Goal: Transaction & Acquisition: Download file/media

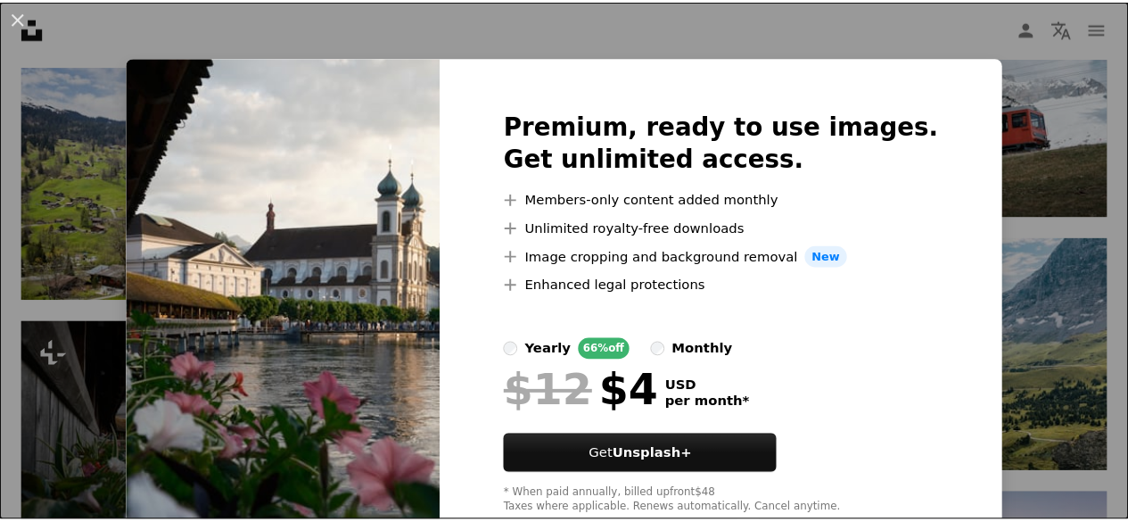
scroll to position [50, 0]
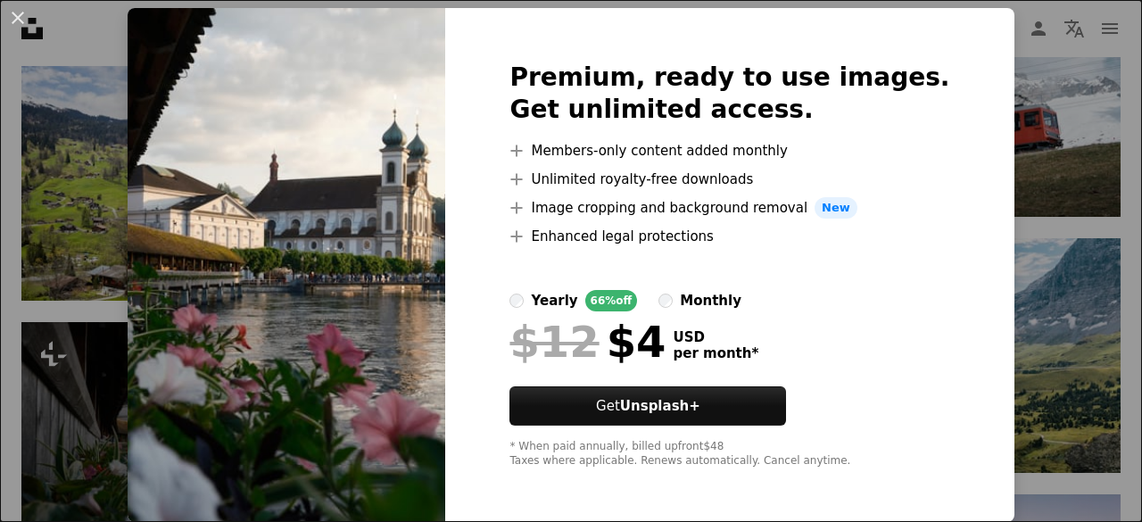
click at [988, 62] on div "An X shape Premium, ready to use images. Get unlimited access. A plus sign Memb…" at bounding box center [571, 261] width 1142 height 522
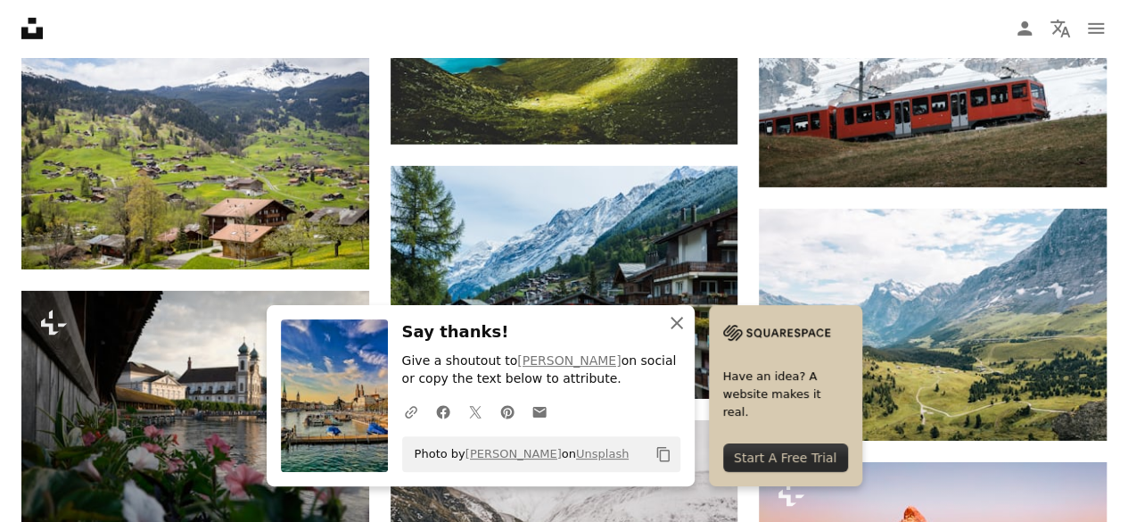
click at [683, 326] on icon "button" at bounding box center [677, 323] width 12 height 12
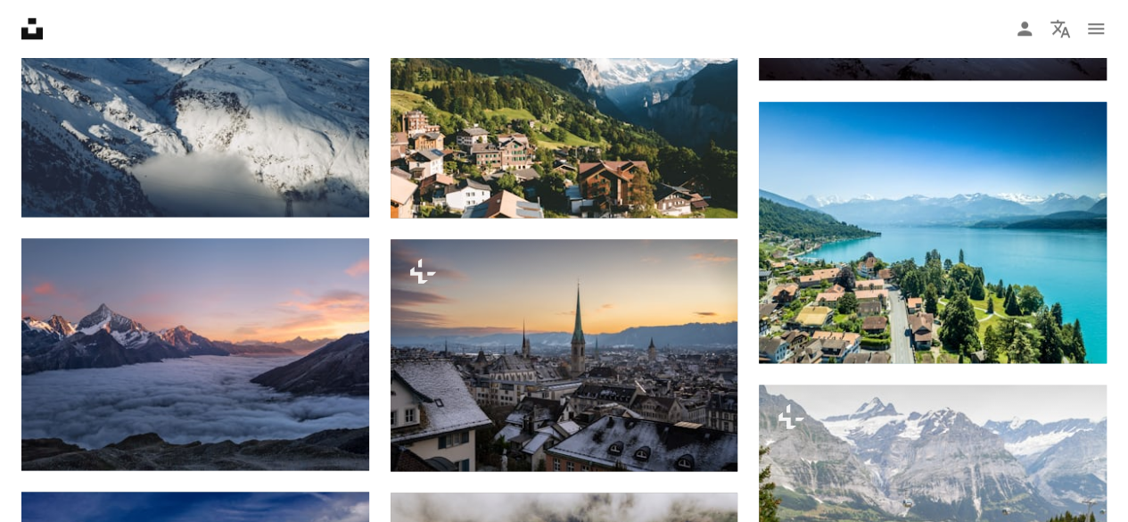
scroll to position [4306, 0]
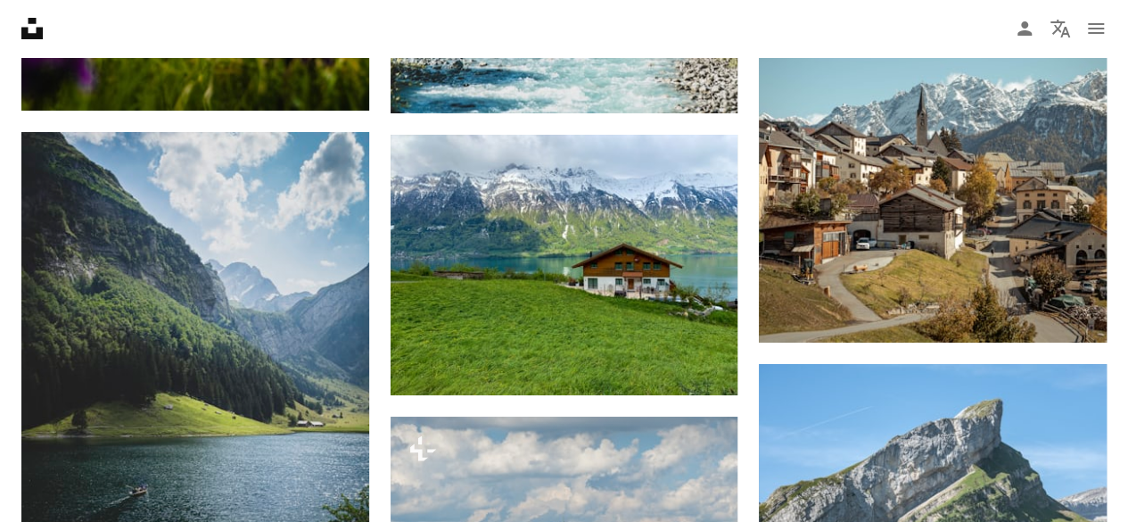
scroll to position [6522, 0]
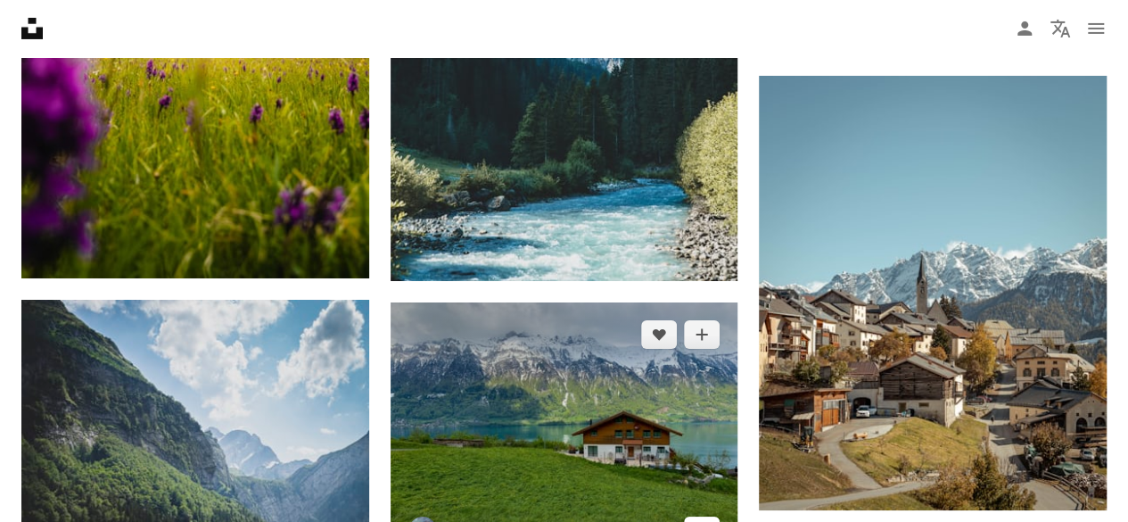
click at [706, 519] on icon "Arrow pointing down" at bounding box center [702, 529] width 14 height 21
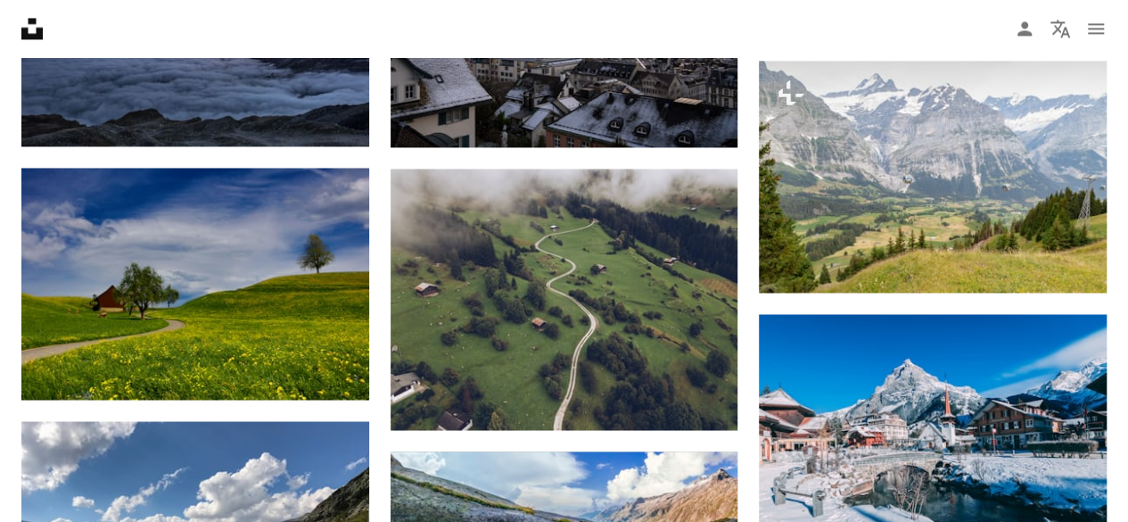
scroll to position [5246, 0]
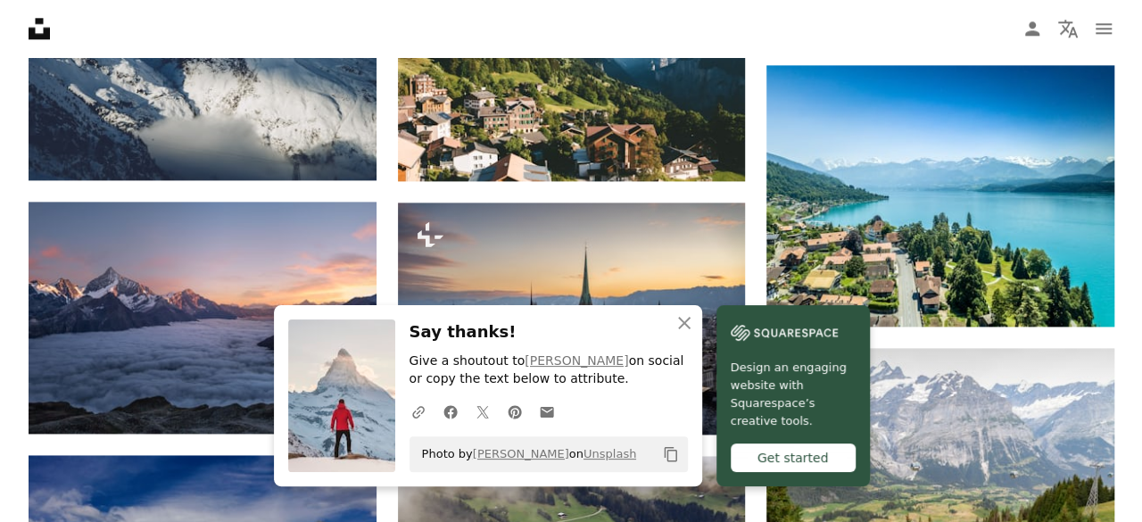
scroll to position [4435, 0]
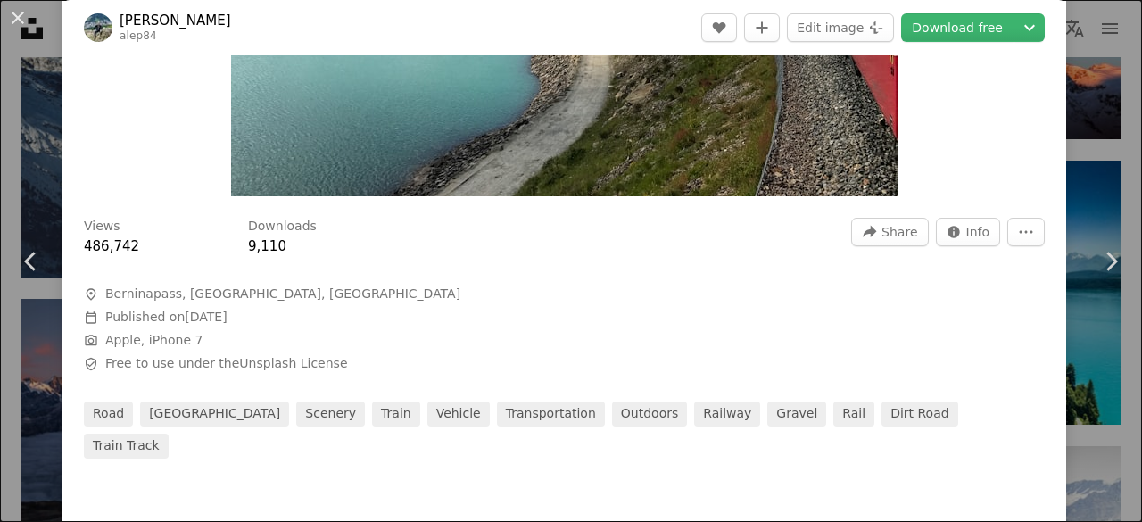
scroll to position [914, 0]
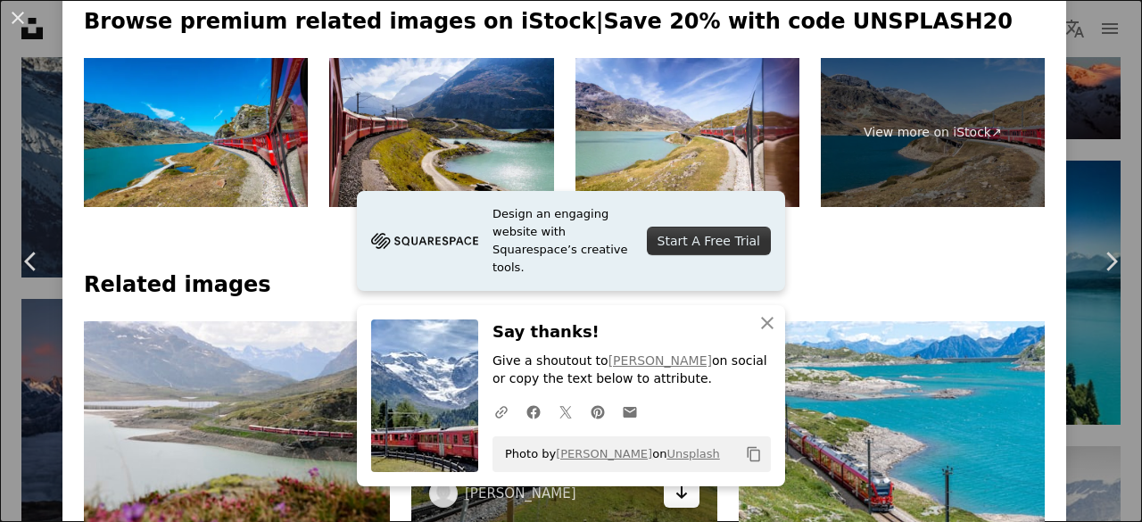
click at [678, 482] on icon "Arrow pointing down" at bounding box center [681, 492] width 14 height 21
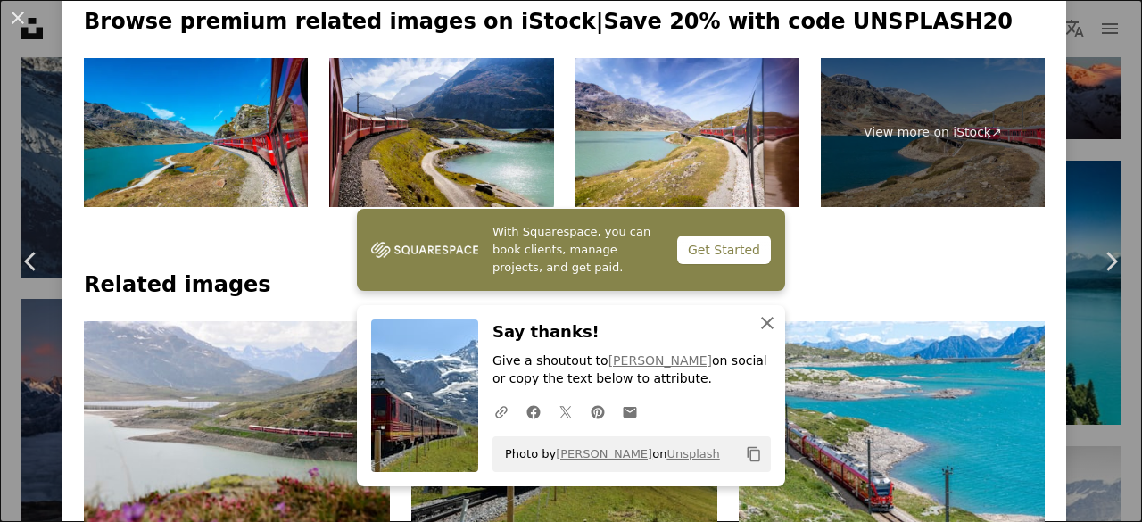
click at [760, 322] on icon "An X shape" at bounding box center [766, 322] width 21 height 21
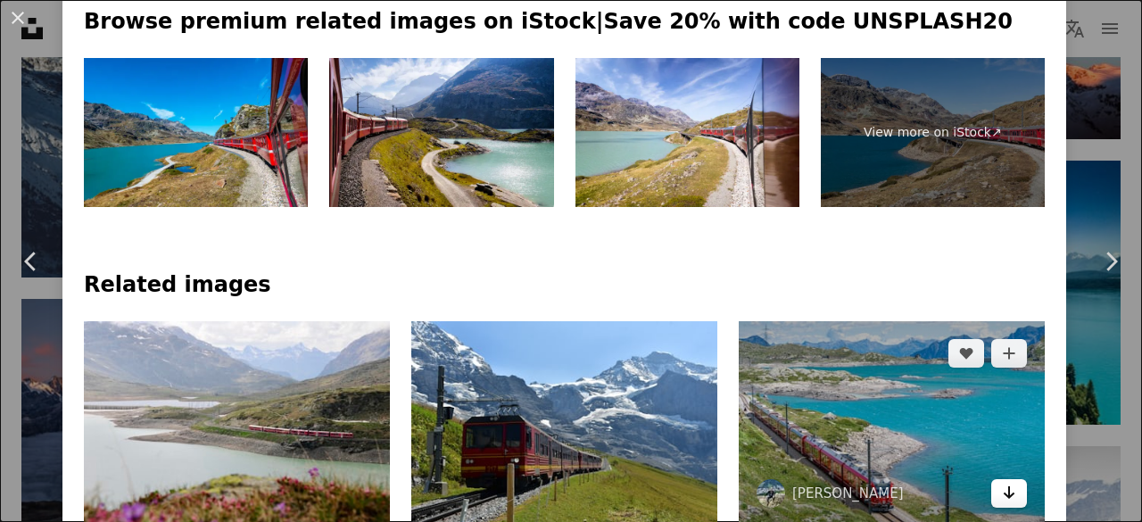
click at [1002, 482] on icon "Arrow pointing down" at bounding box center [1009, 492] width 14 height 21
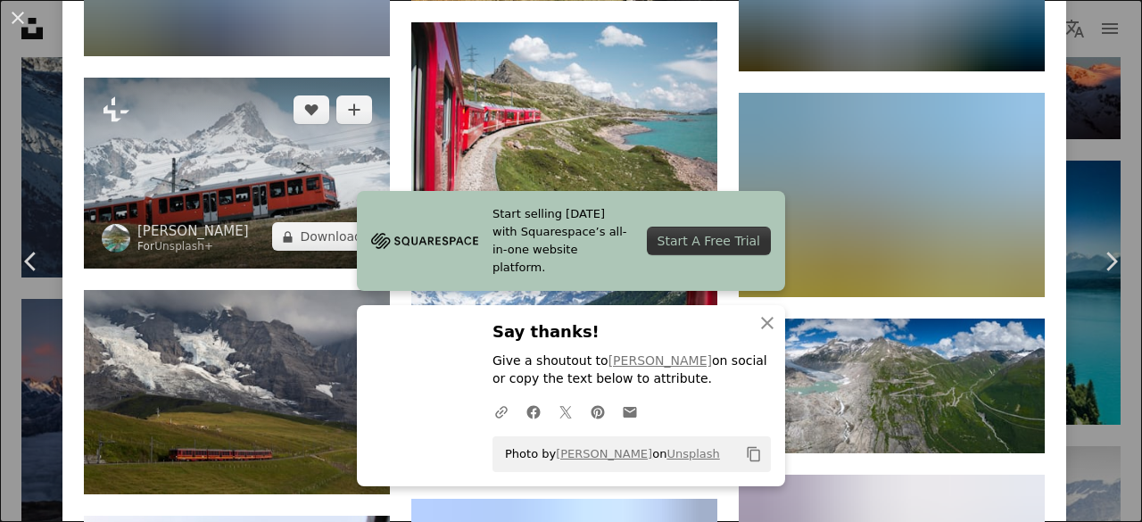
scroll to position [2061, 0]
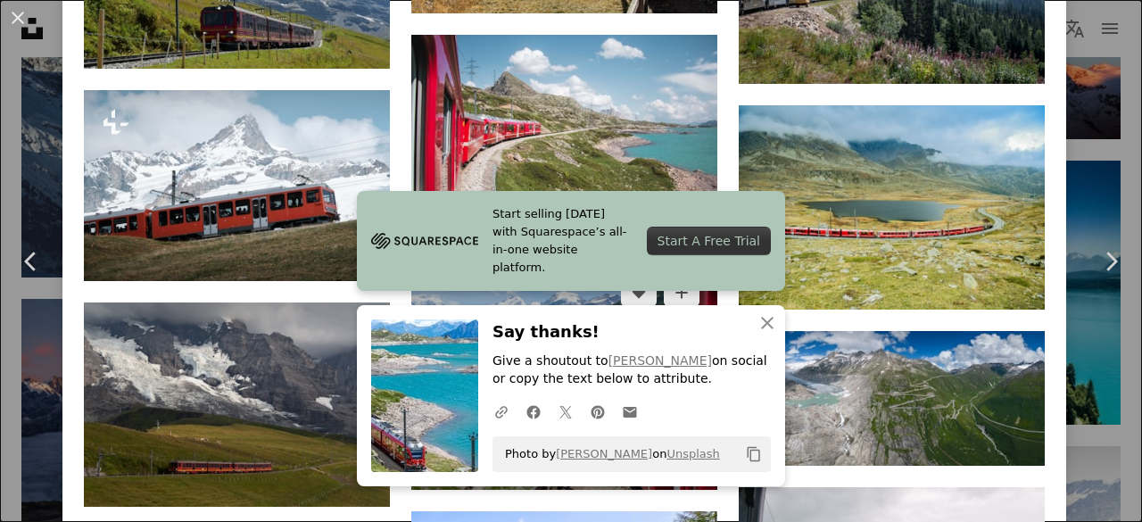
click at [674, 446] on icon "Arrow pointing down" at bounding box center [681, 456] width 14 height 21
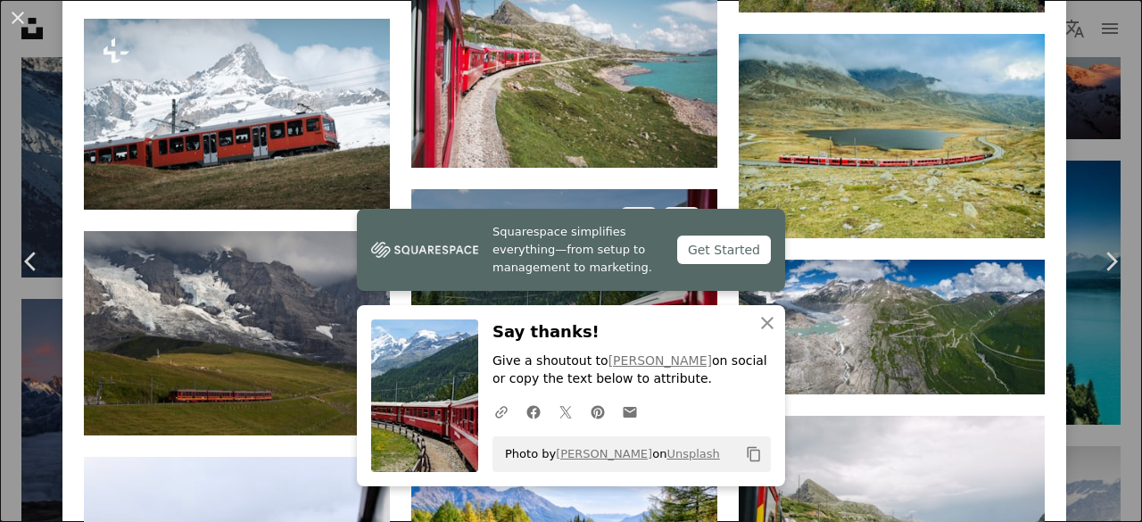
scroll to position [2280, 0]
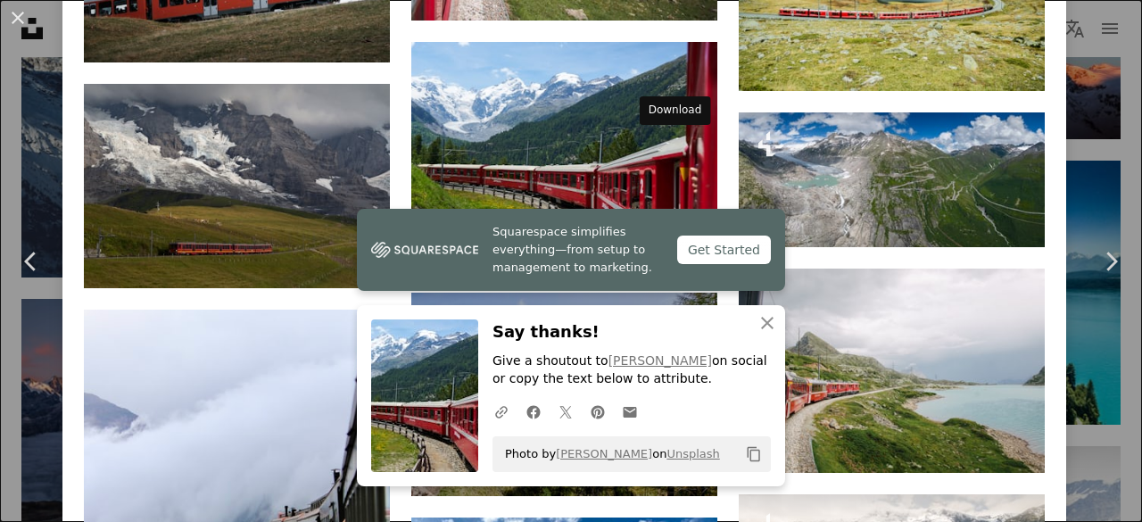
click at [680, 450] on link "Arrow pointing down" at bounding box center [682, 464] width 36 height 29
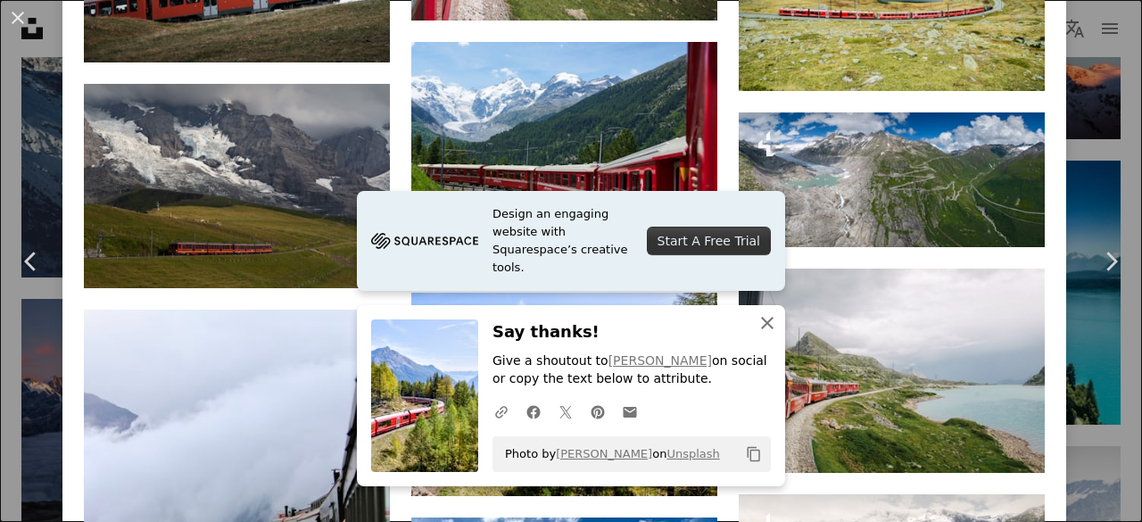
click at [761, 325] on icon "button" at bounding box center [767, 323] width 12 height 12
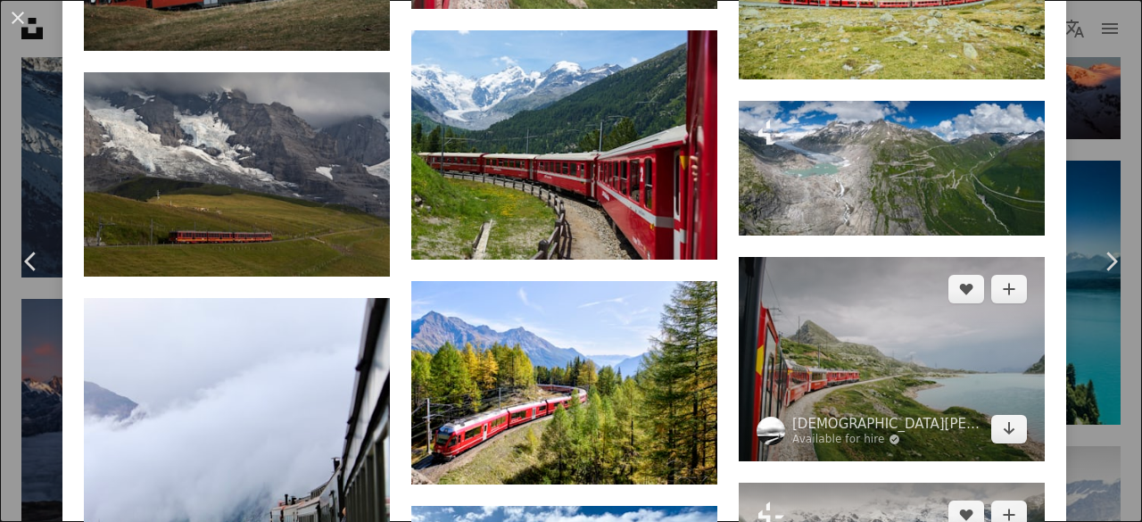
scroll to position [2293, 0]
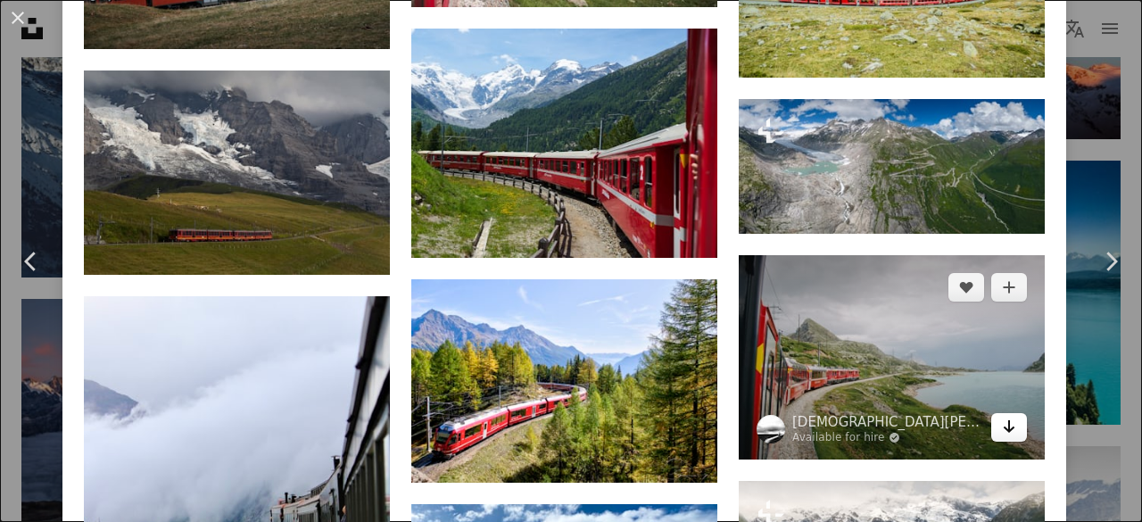
click at [1002, 416] on icon "Arrow pointing down" at bounding box center [1009, 426] width 14 height 21
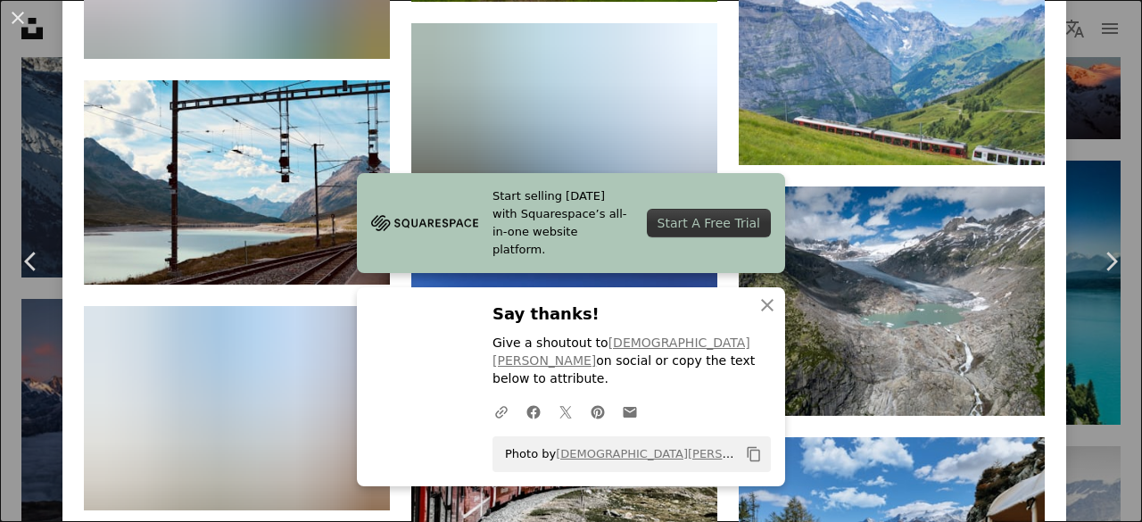
scroll to position [3259, 0]
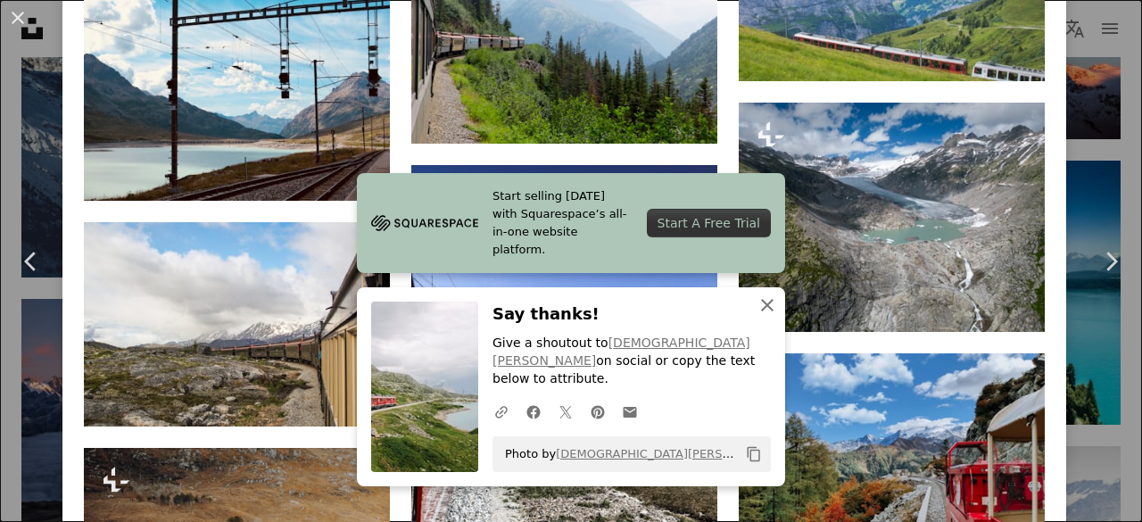
click at [764, 311] on icon "button" at bounding box center [767, 305] width 12 height 12
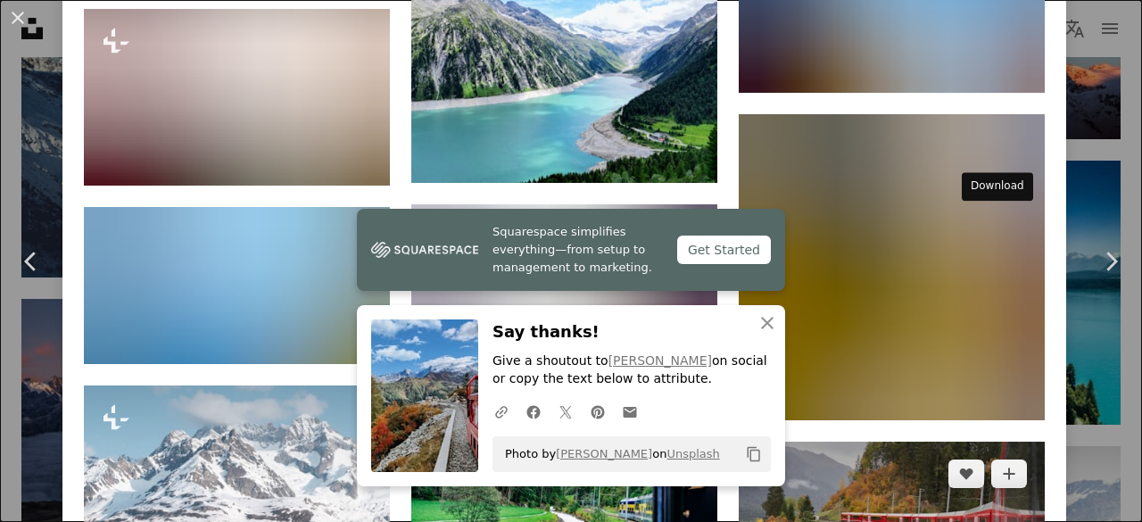
scroll to position [5675, 0]
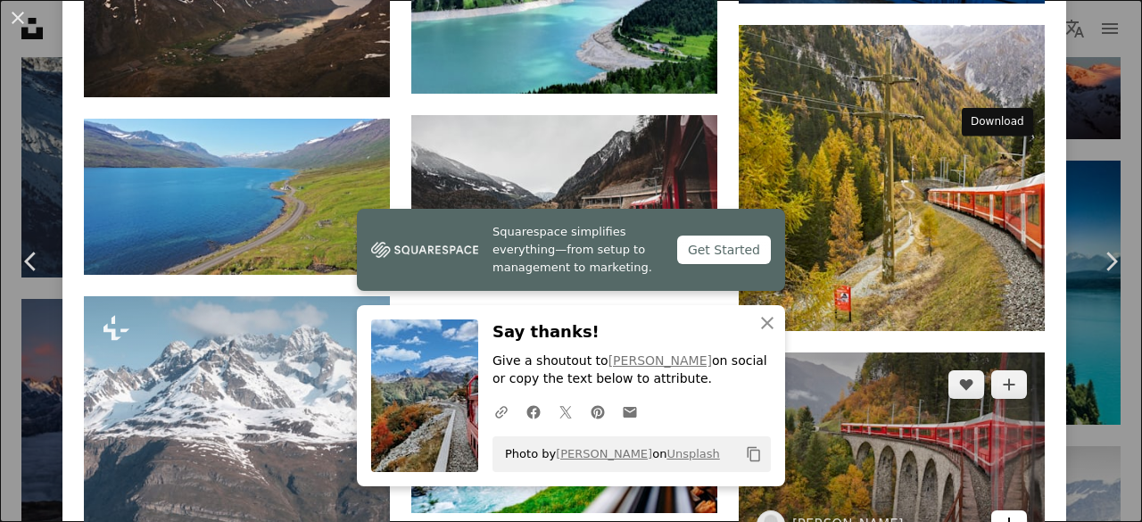
click at [1002, 513] on icon "Arrow pointing down" at bounding box center [1009, 523] width 14 height 21
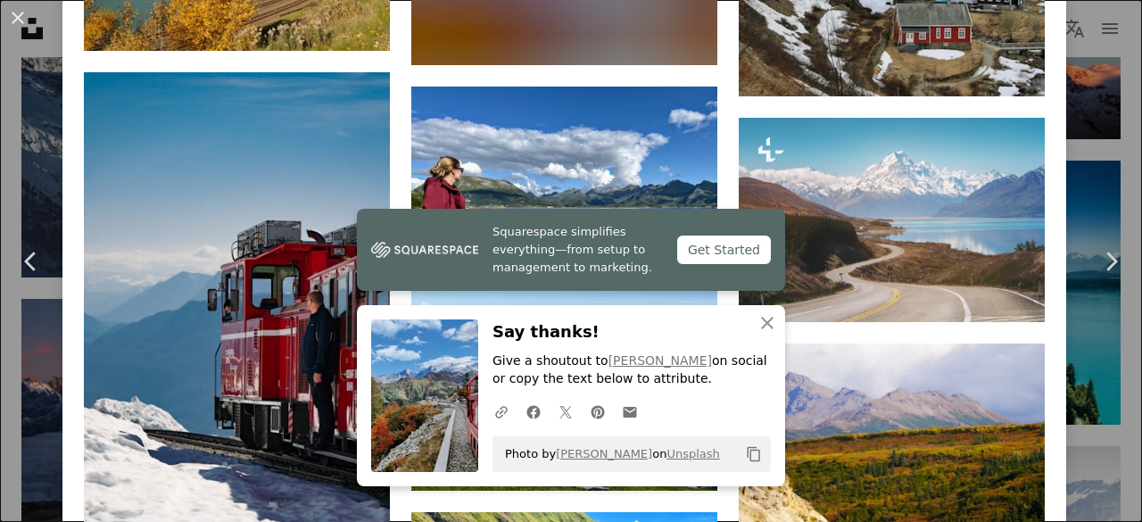
scroll to position [8354, 0]
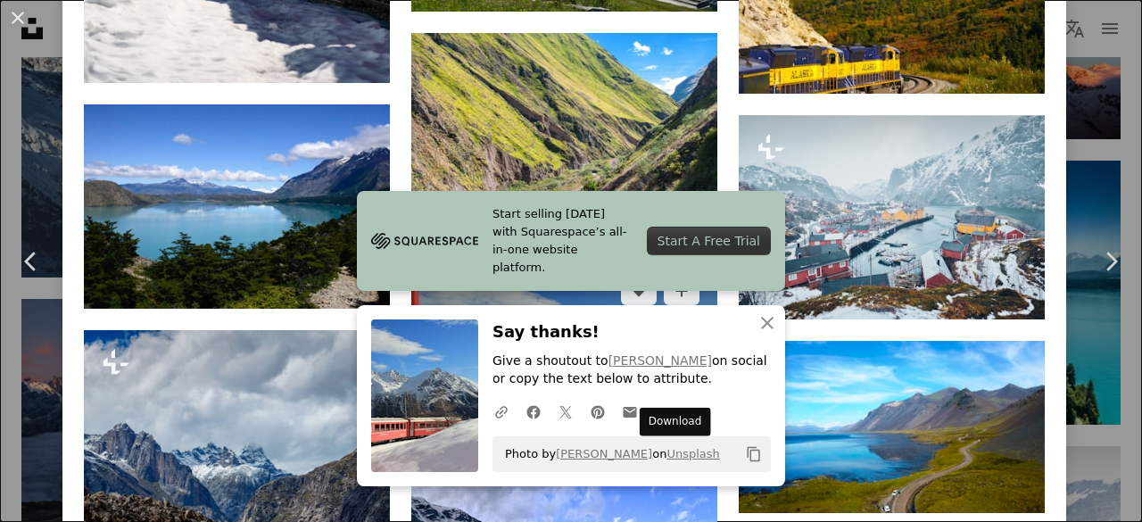
scroll to position [8598, 0]
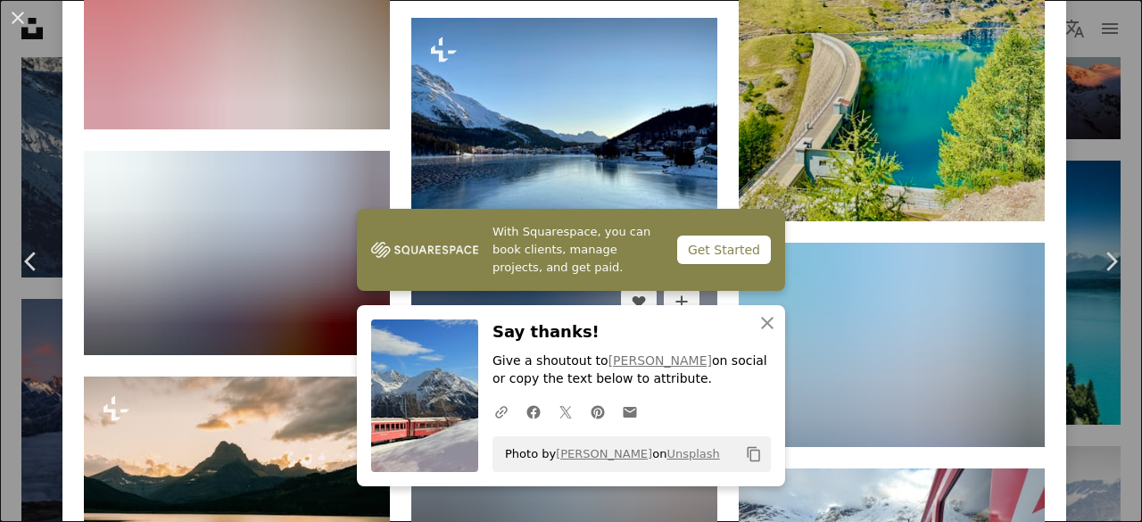
scroll to position [9849, 0]
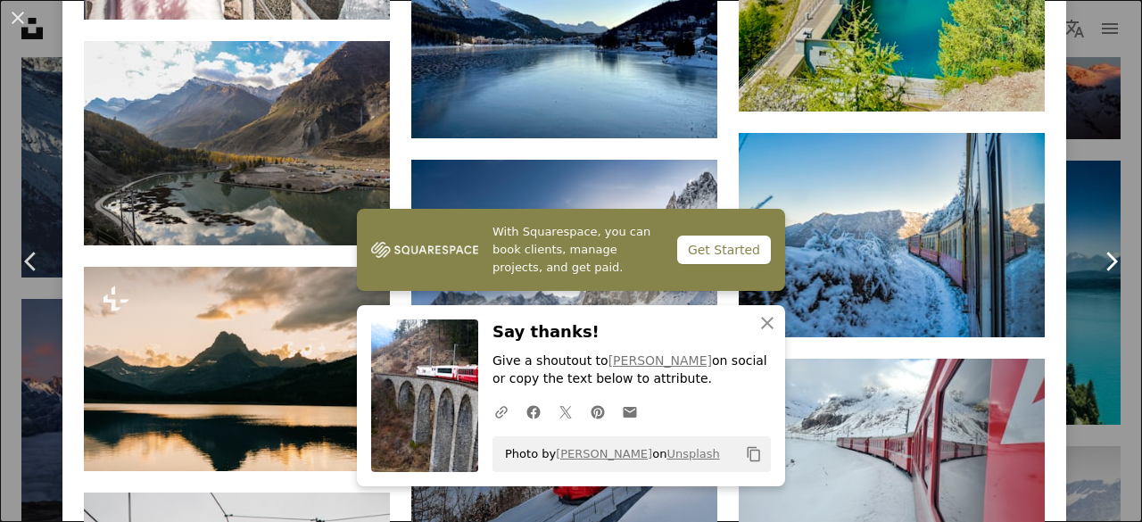
click at [1079, 220] on link "Chevron right" at bounding box center [1110, 261] width 62 height 171
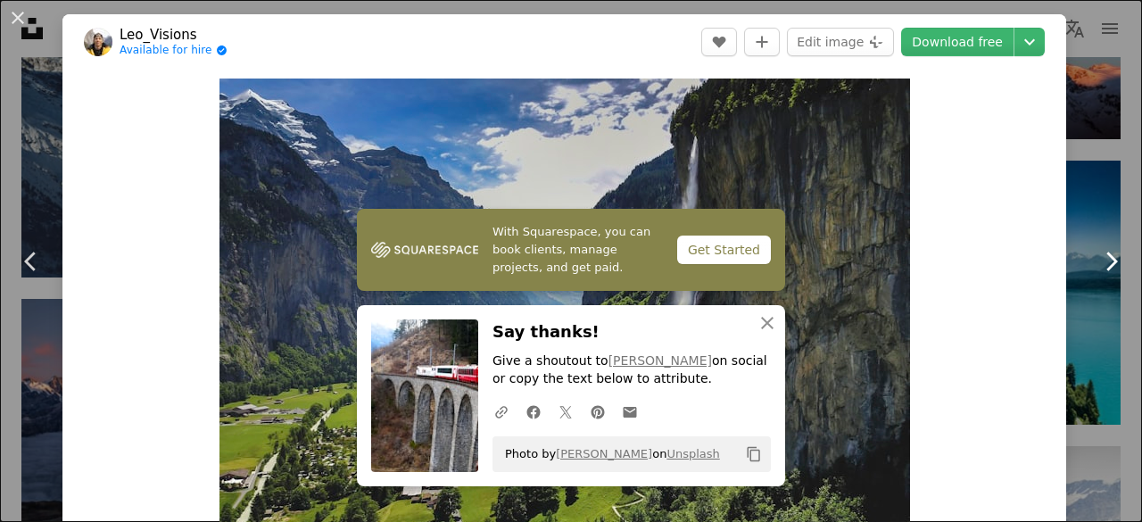
click at [1079, 220] on link "Chevron right" at bounding box center [1110, 261] width 62 height 171
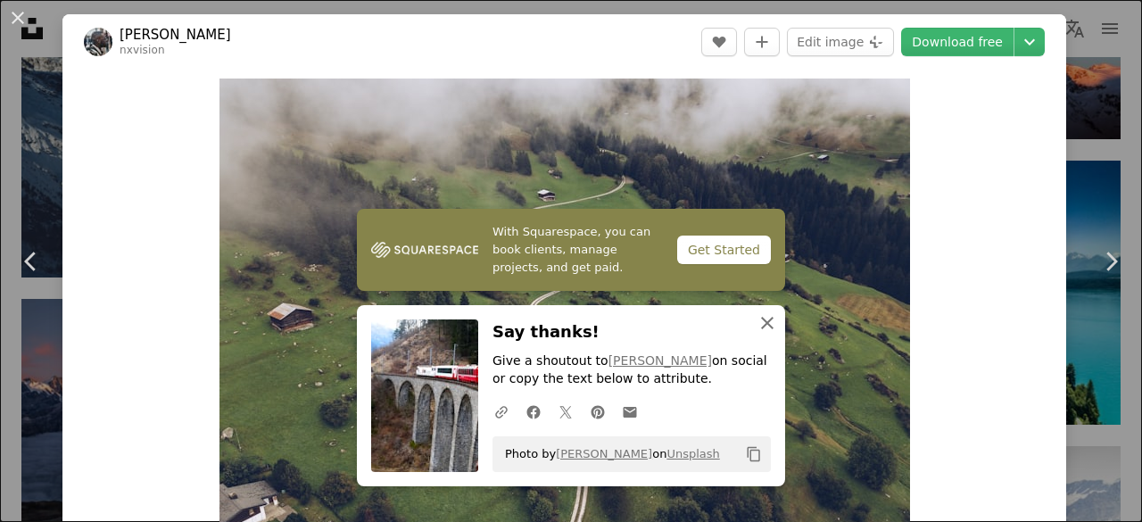
click at [770, 318] on icon "An X shape" at bounding box center [766, 322] width 21 height 21
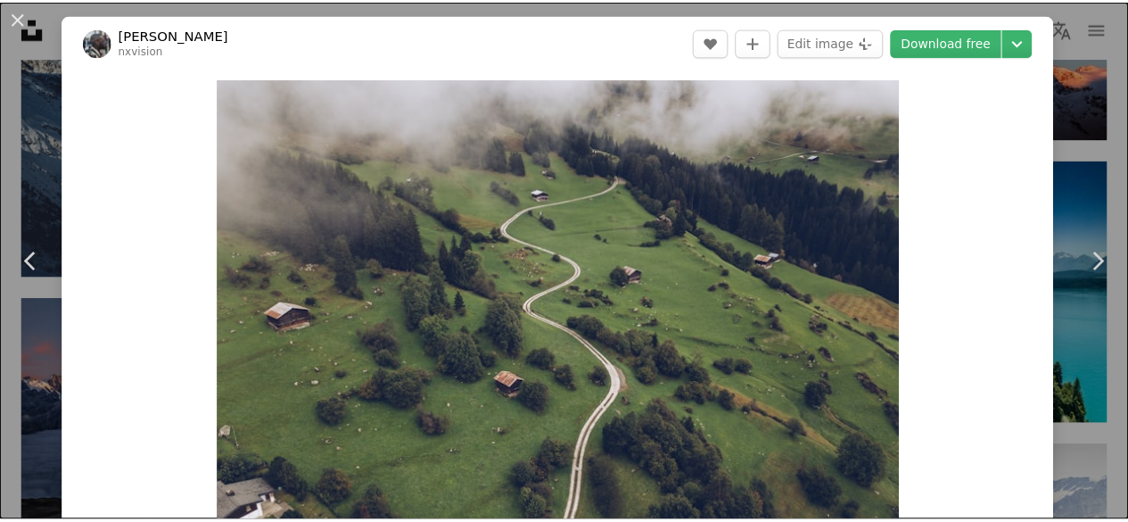
scroll to position [457, 0]
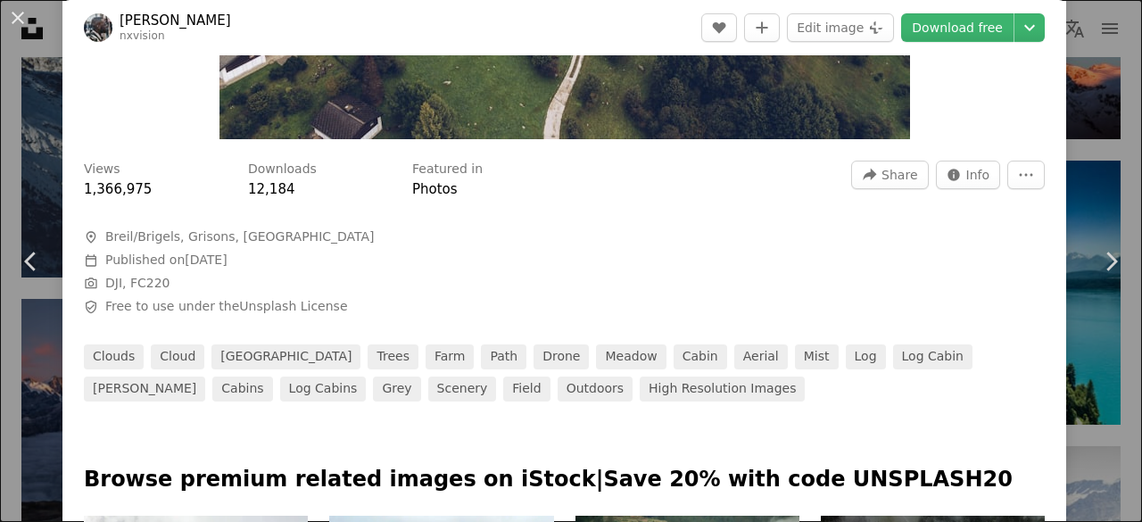
click at [3, 158] on div "An X shape Chevron left Chevron right [PERSON_NAME] nxvision A heart A plus sig…" at bounding box center [571, 261] width 1142 height 522
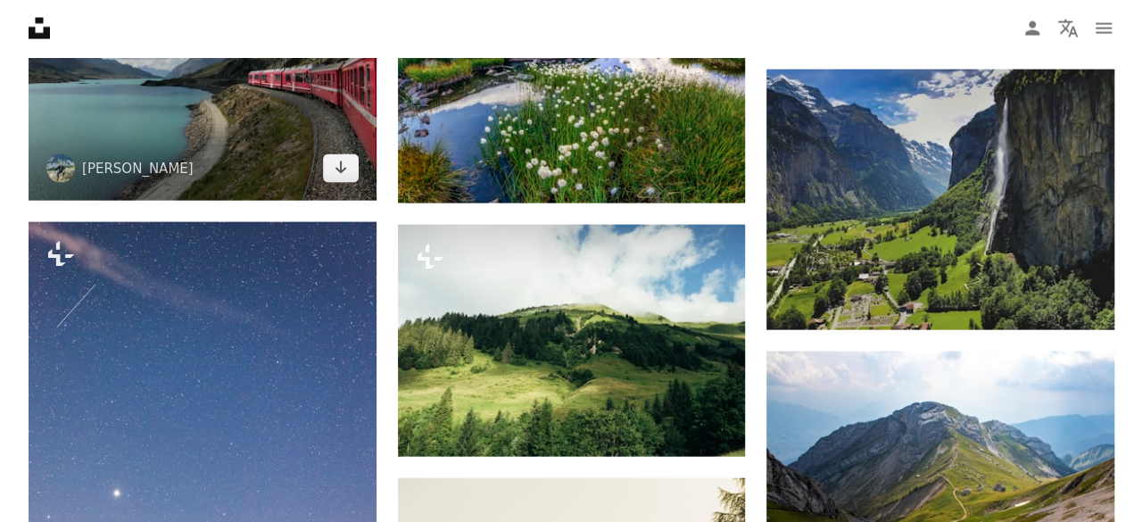
scroll to position [5259, 0]
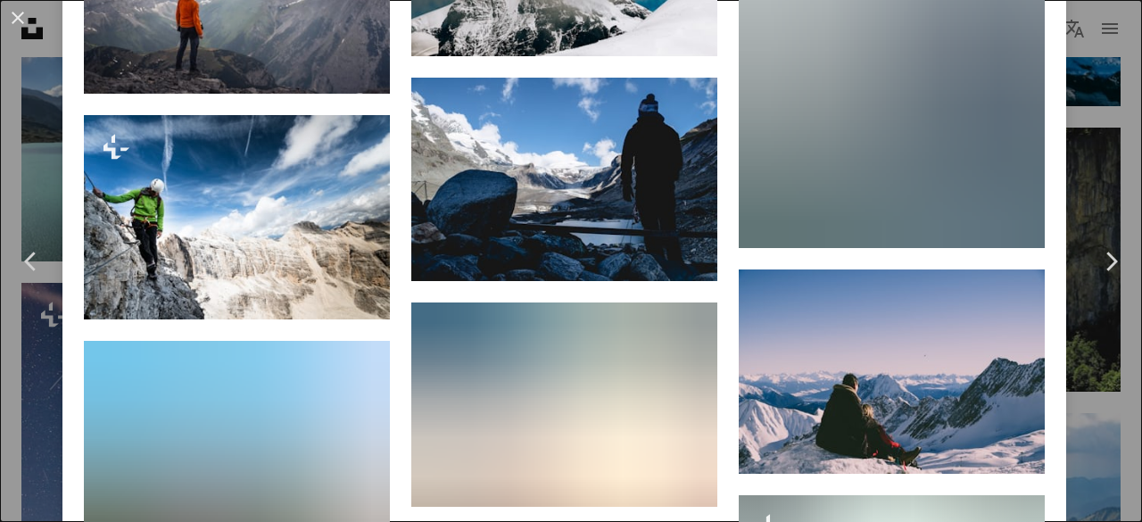
scroll to position [5980, 0]
